Goal: Browse casually

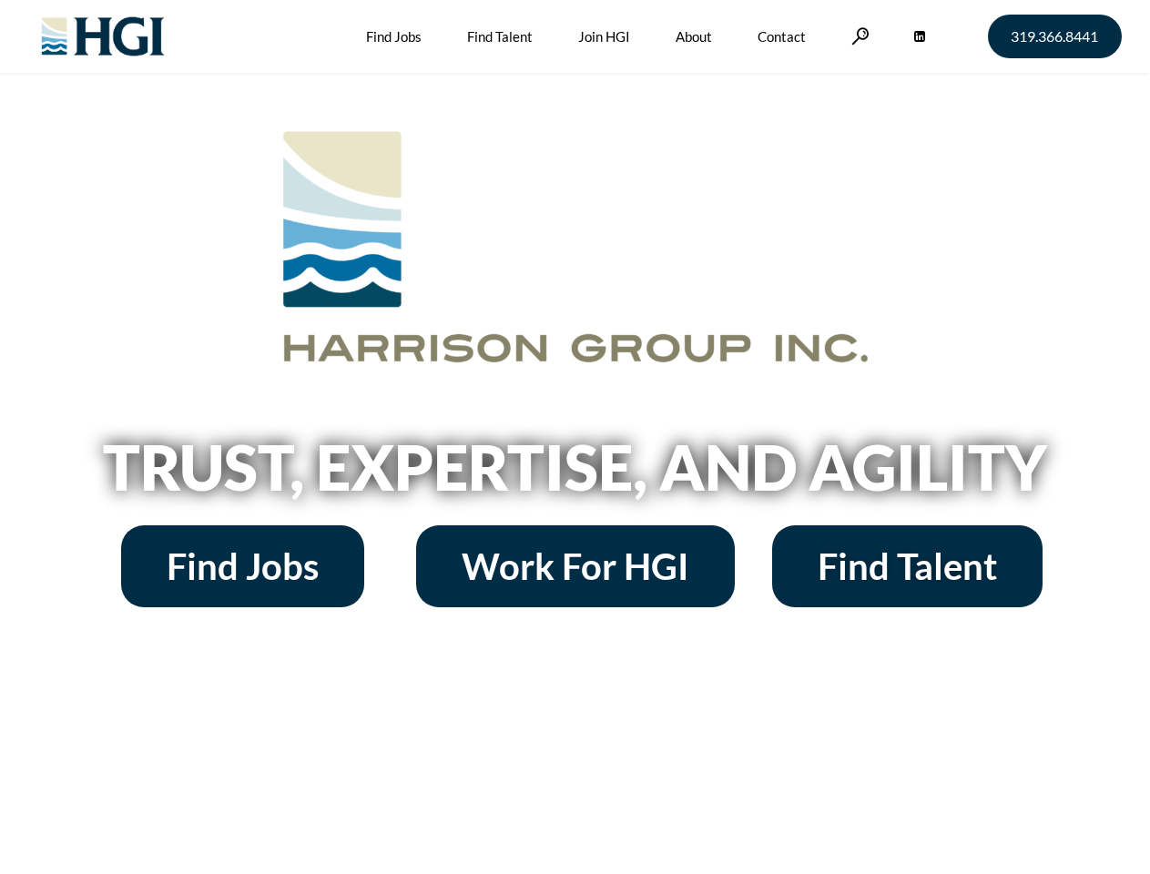
click at [575, 437] on h2 "Trust, Expertise, and Agility" at bounding box center [575, 467] width 1038 height 62
click at [858, 36] on link at bounding box center [860, 35] width 18 height 17
click at [575, 473] on h2 "Trust, Expertise, and Agility" at bounding box center [575, 467] width 1038 height 62
click at [575, 437] on h2 "Trust, Expertise, and Agility" at bounding box center [575, 467] width 1038 height 62
click at [858, 36] on link at bounding box center [860, 35] width 18 height 17
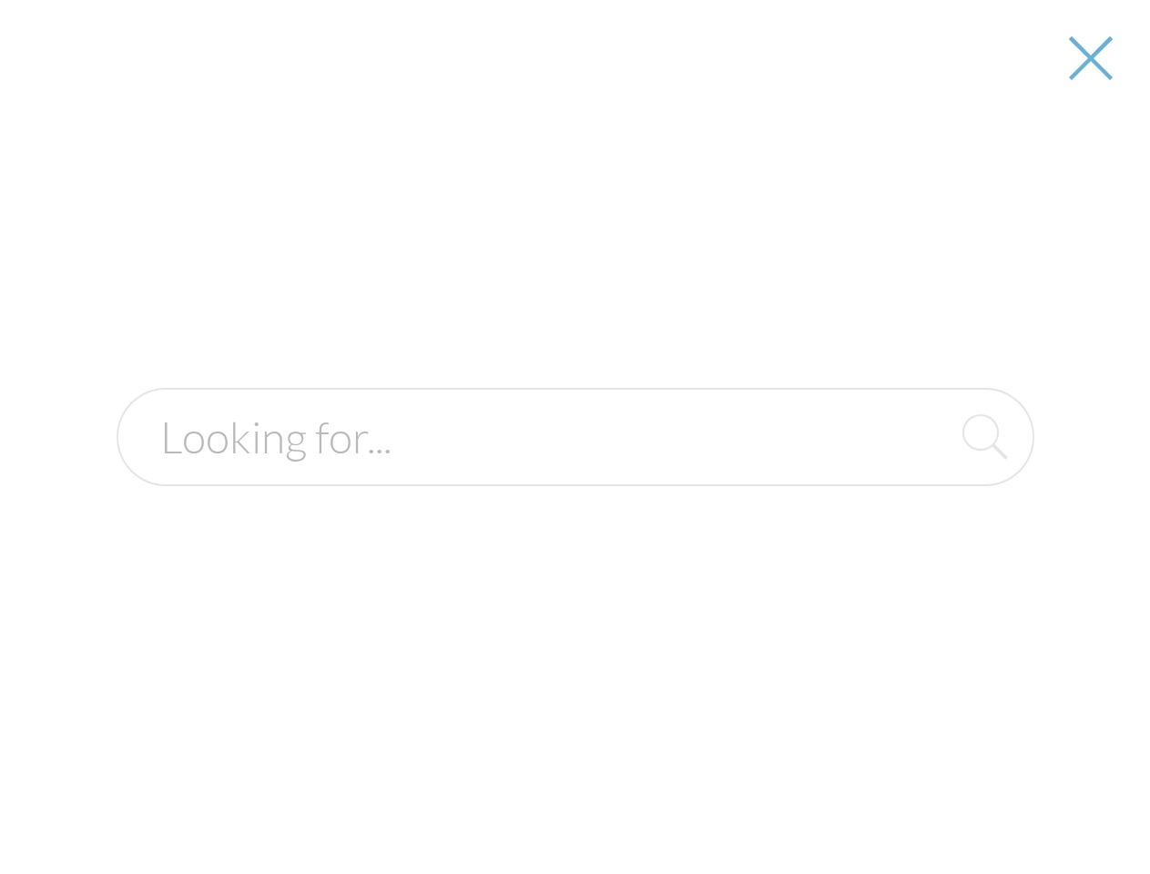
click at [575, 473] on div at bounding box center [575, 437] width 1147 height 874
